Goal: Task Accomplishment & Management: Complete application form

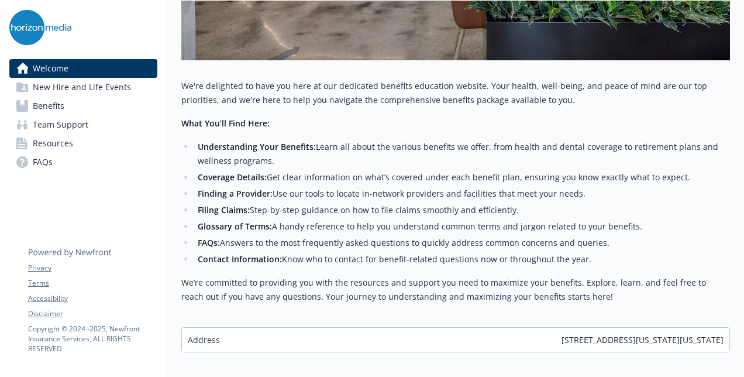
scroll to position [430, 9]
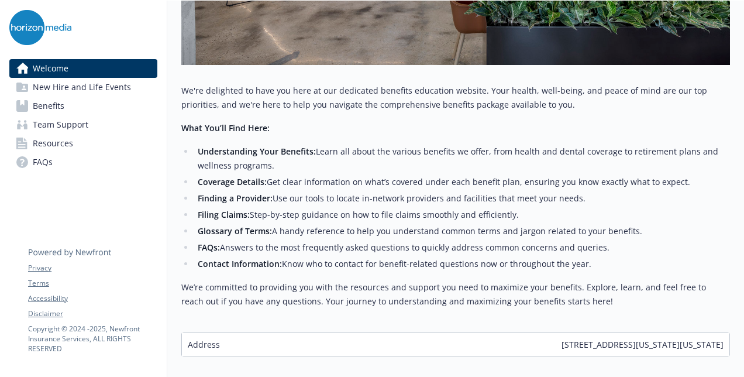
click at [108, 88] on span "New Hire and Life Events" at bounding box center [82, 87] width 98 height 19
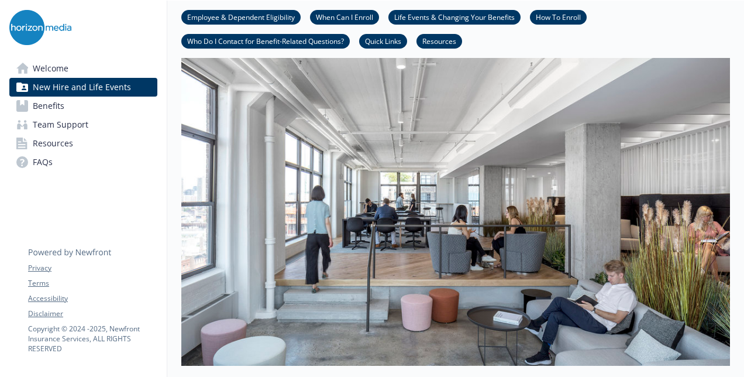
scroll to position [0, 9]
